Goal: Information Seeking & Learning: Learn about a topic

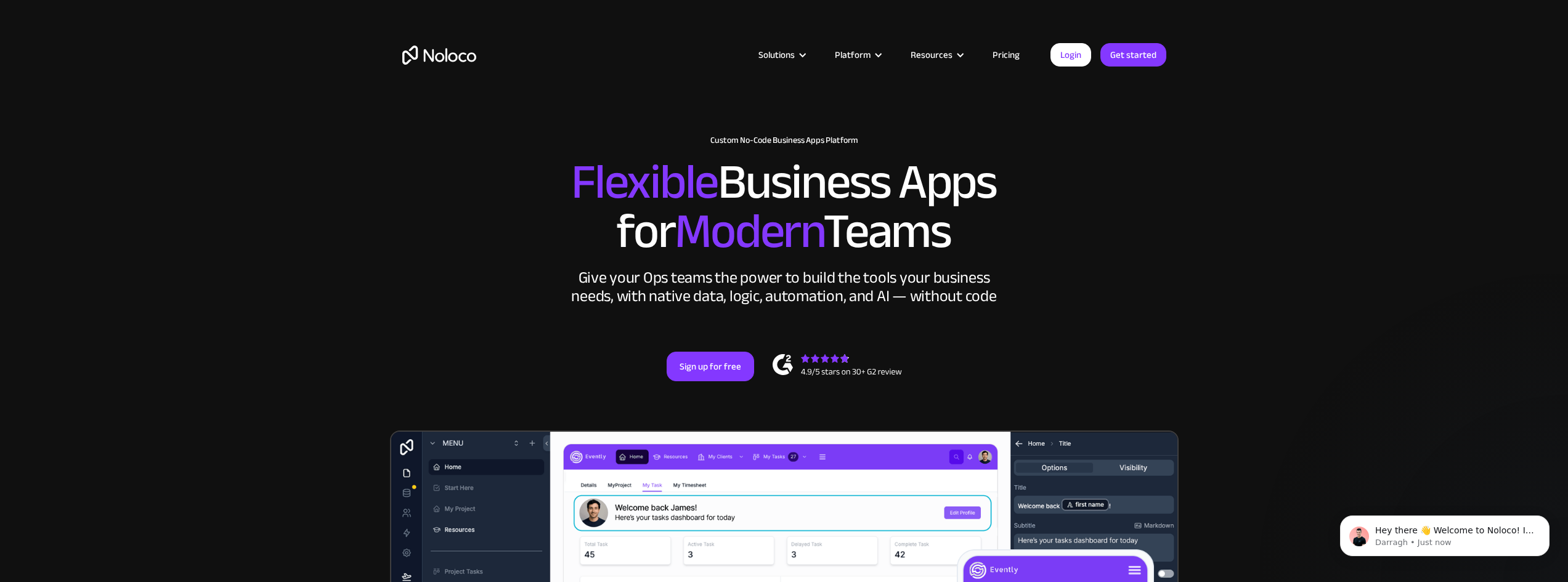
drag, startPoint x: 572, startPoint y: 171, endPoint x: 970, endPoint y: 238, distance: 403.6
click at [970, 238] on h2 "Flexible Business Apps for Modern Teams" at bounding box center [784, 206] width 764 height 99
click at [919, 231] on h2 "Flexible Business Apps for Modern Teams" at bounding box center [784, 206] width 764 height 99
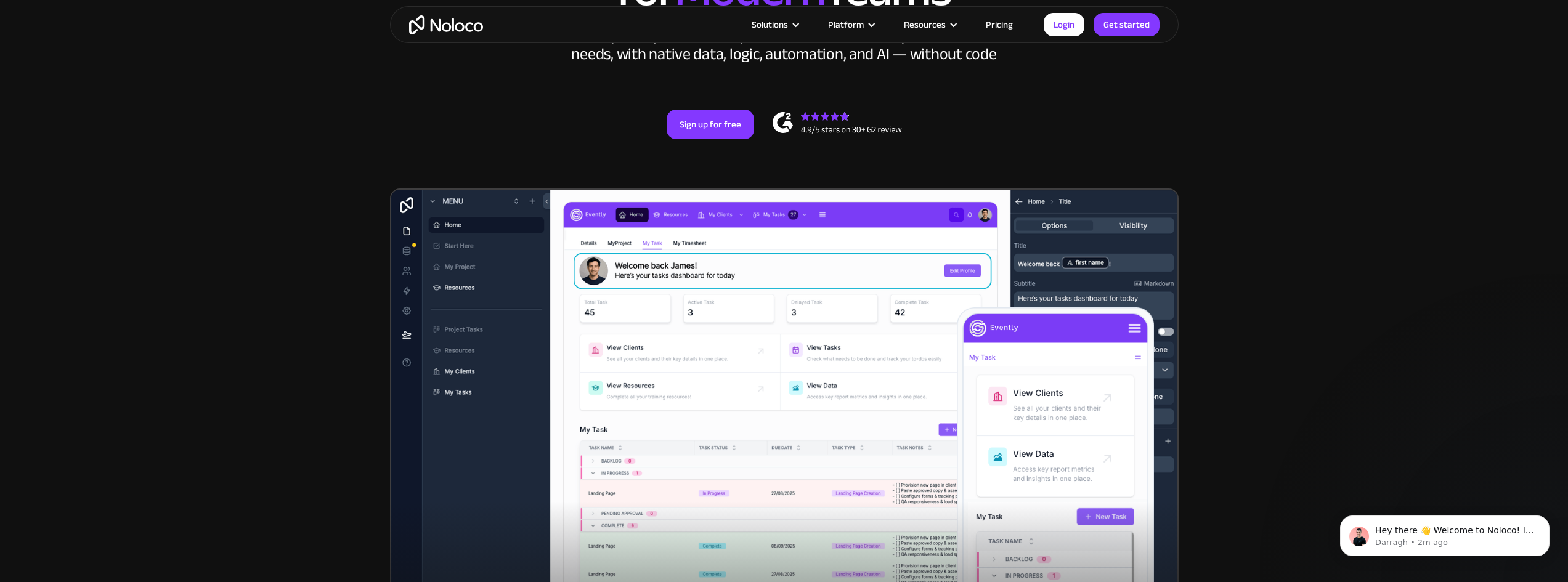
scroll to position [308, 0]
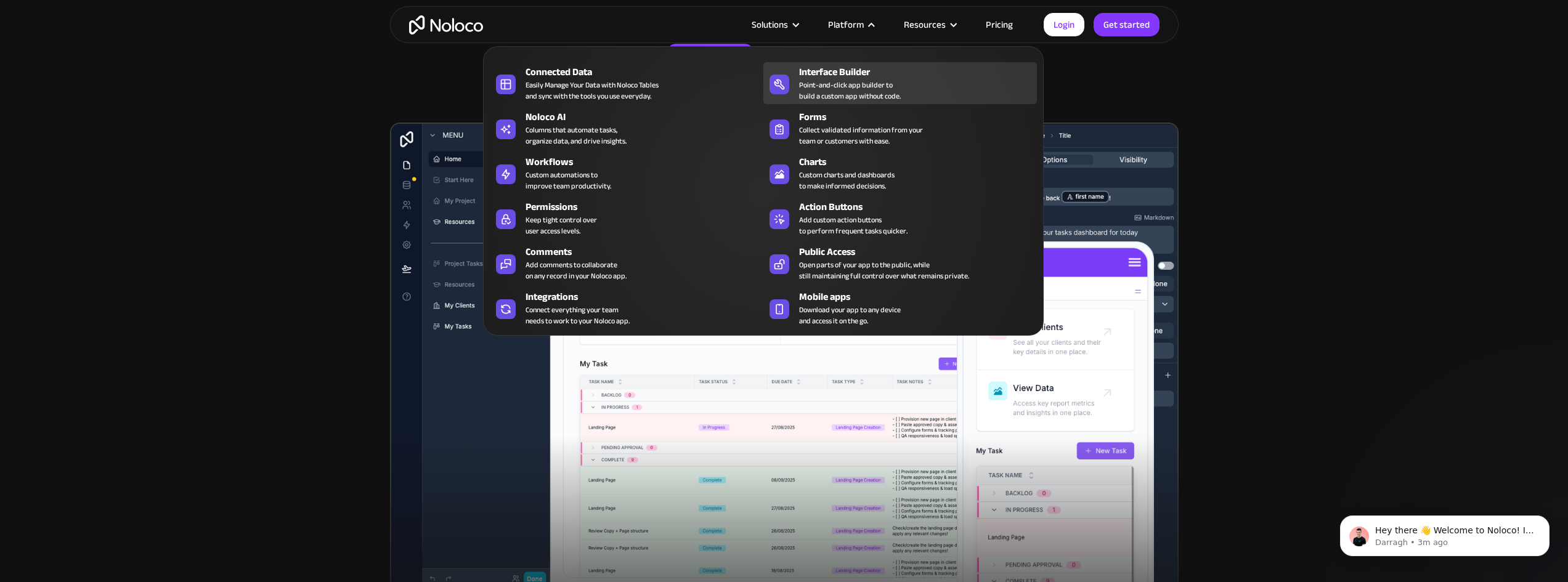
click at [830, 81] on div "Point-and-click app builder to build a custom app without code." at bounding box center [850, 90] width 102 height 22
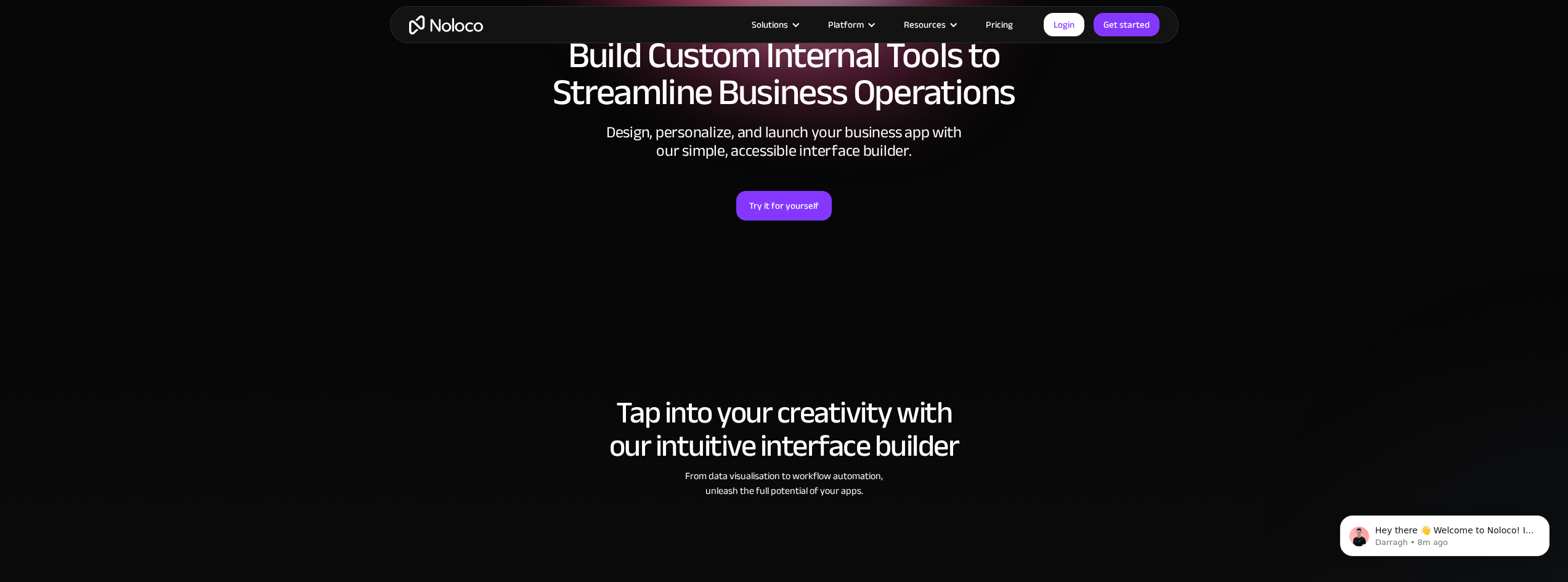
scroll to position [185, 0]
